Goal: Task Accomplishment & Management: Use online tool/utility

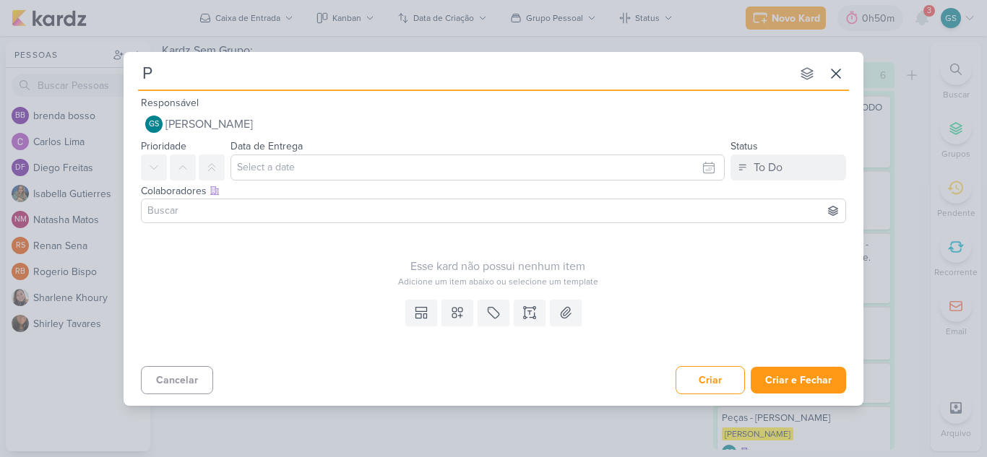
type input "Pm"
type input "Pmax - M"
type input "Pmax - Menin"
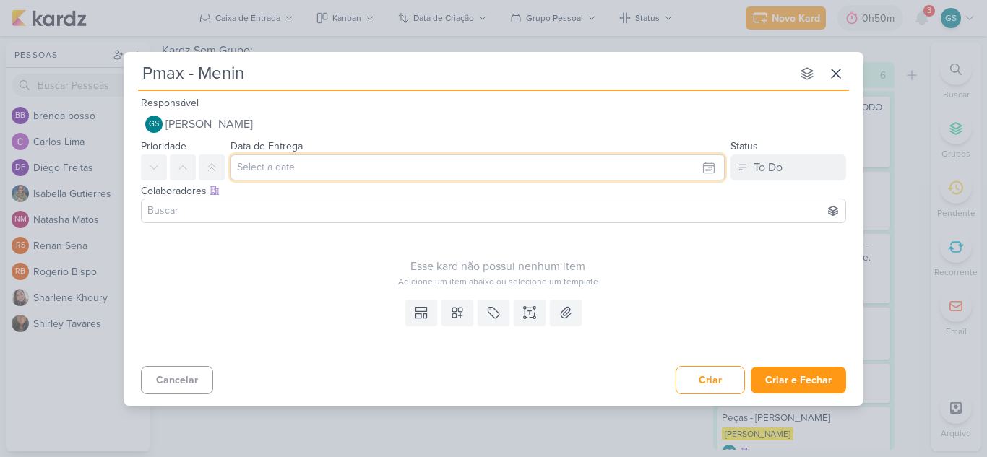
click at [321, 171] on input "text" at bounding box center [478, 168] width 494 height 26
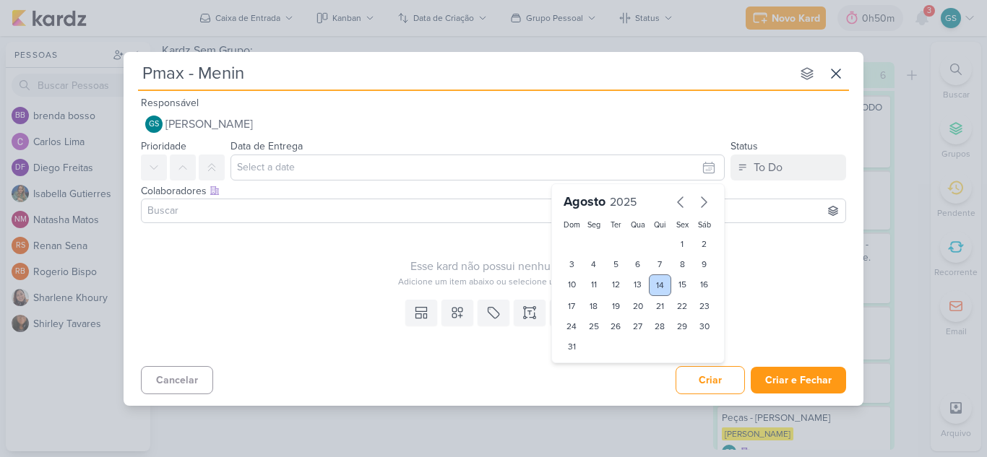
click at [663, 283] on div "14" at bounding box center [660, 286] width 22 height 22
type input "14 [PERSON_NAME] de 2025 às 23:59"
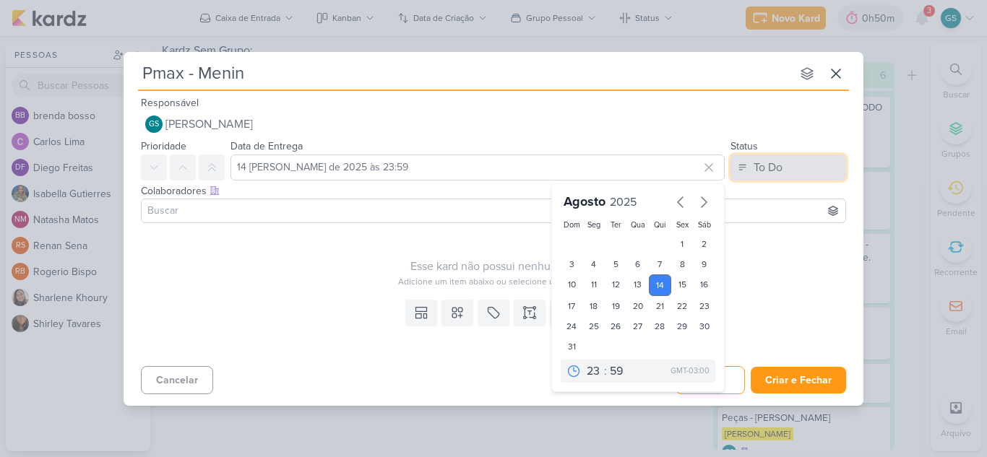
click at [765, 162] on div "To Do" at bounding box center [768, 167] width 29 height 17
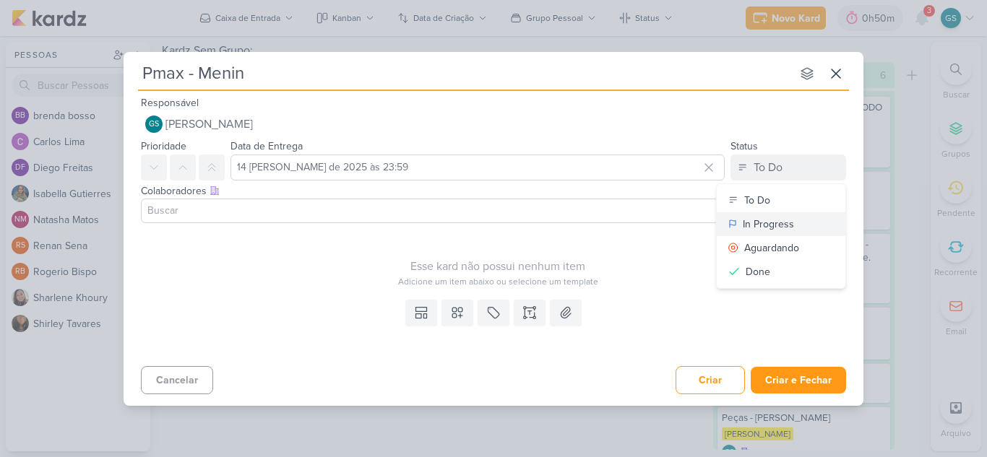
click at [765, 231] on div "In Progress" at bounding box center [768, 224] width 51 height 15
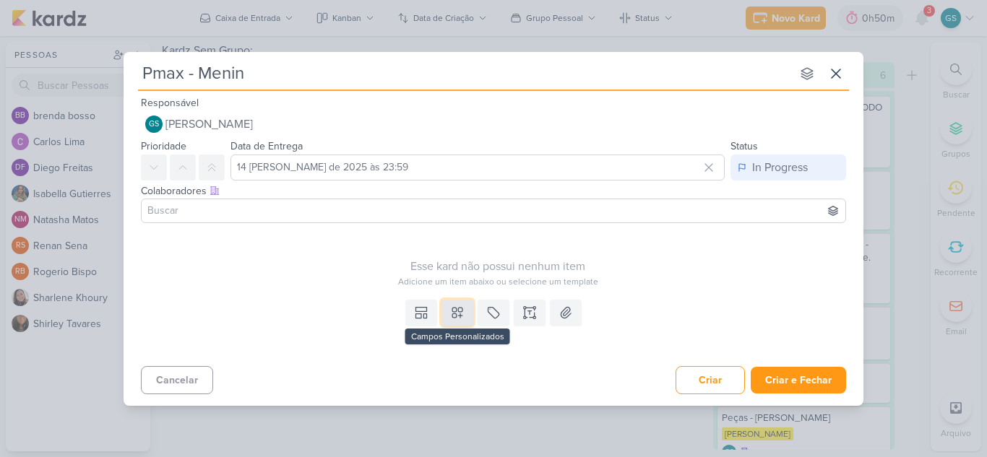
click at [462, 318] on icon at bounding box center [457, 313] width 14 height 14
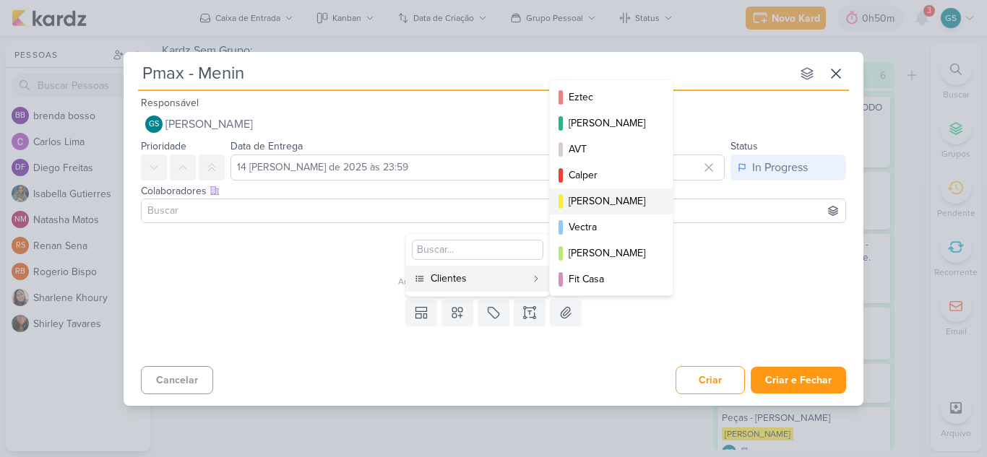
click at [599, 205] on div "[PERSON_NAME]" at bounding box center [612, 201] width 87 height 15
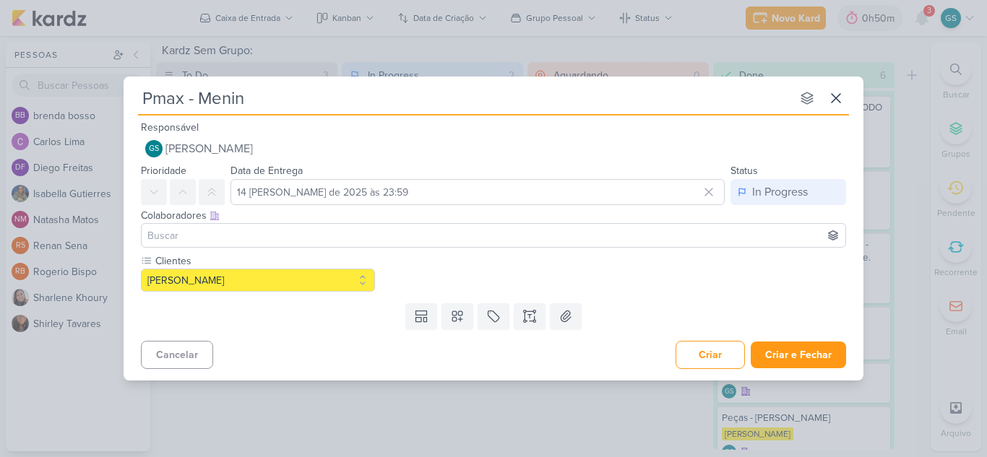
click at [437, 319] on div "Templates [PERSON_NAME] Personalizados Clientes Eztec [PERSON_NAME] AVT Calper …" at bounding box center [494, 317] width 740 height 38
click at [369, 262] on icon at bounding box center [367, 261] width 7 height 8
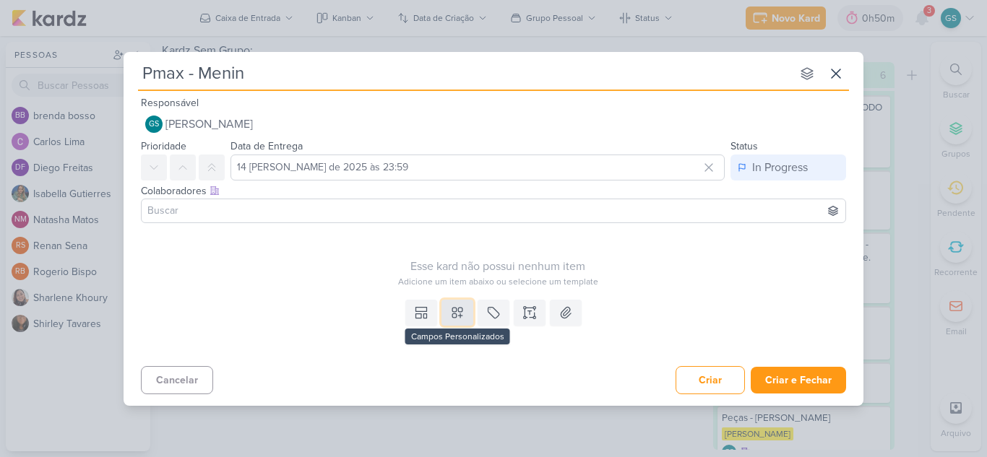
click at [455, 316] on icon at bounding box center [457, 313] width 14 height 14
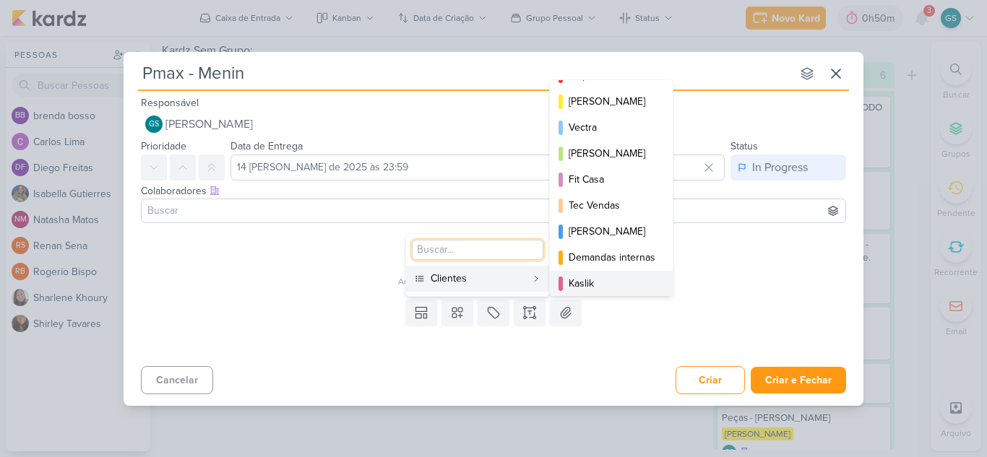
scroll to position [210, 0]
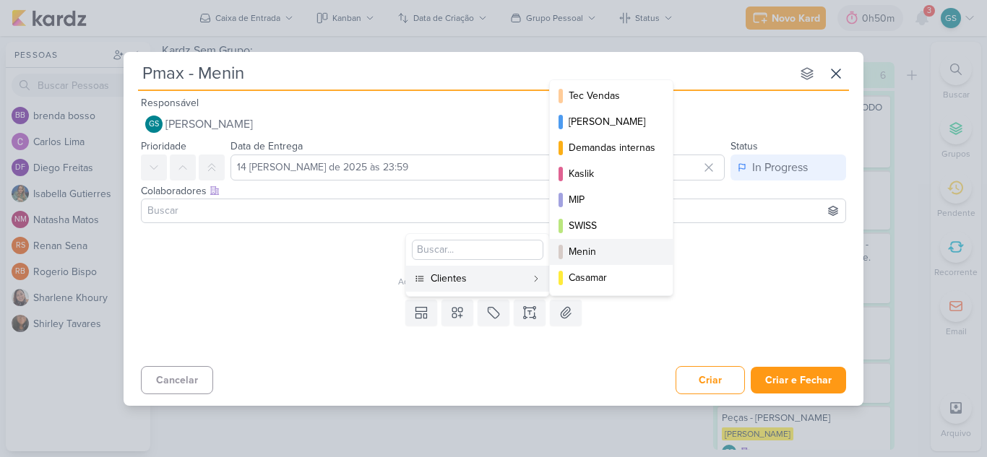
click at [593, 256] on div "Menin" at bounding box center [612, 251] width 87 height 15
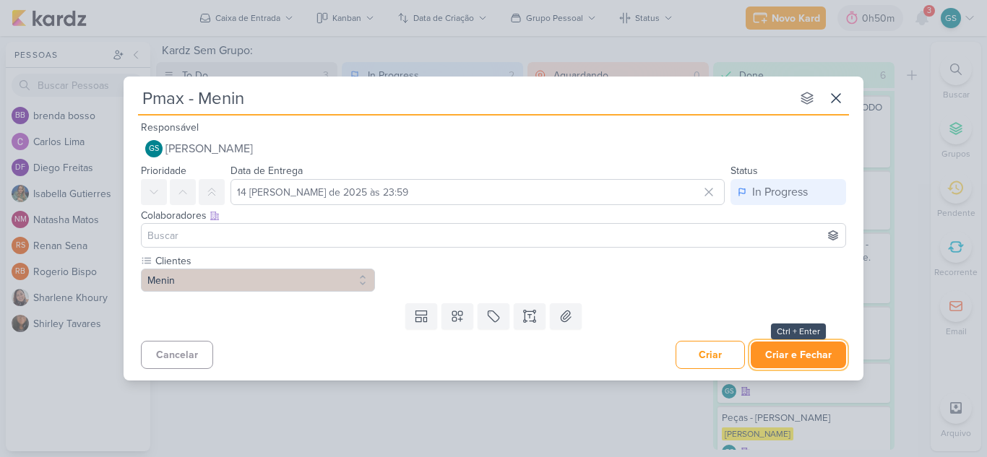
click at [799, 361] on button "Criar e Fechar" at bounding box center [798, 355] width 95 height 27
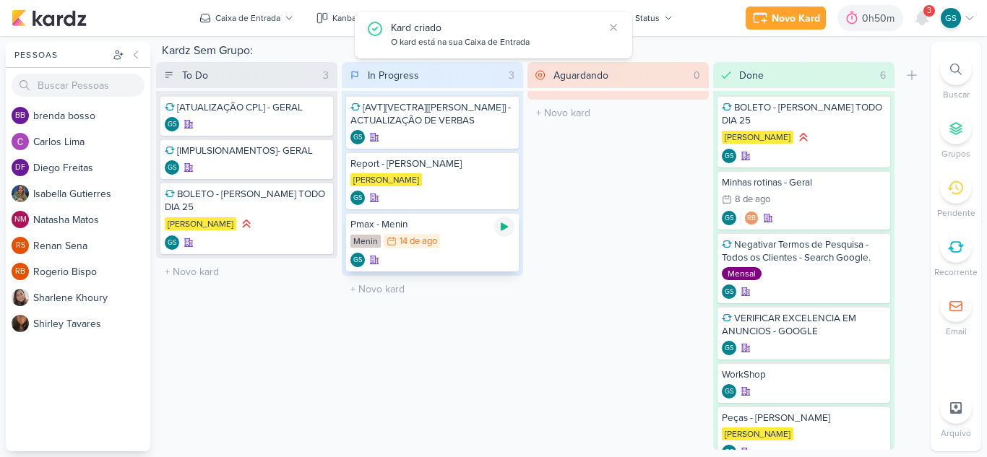
click at [501, 230] on icon at bounding box center [505, 227] width 12 height 12
